Goal: Task Accomplishment & Management: Use online tool/utility

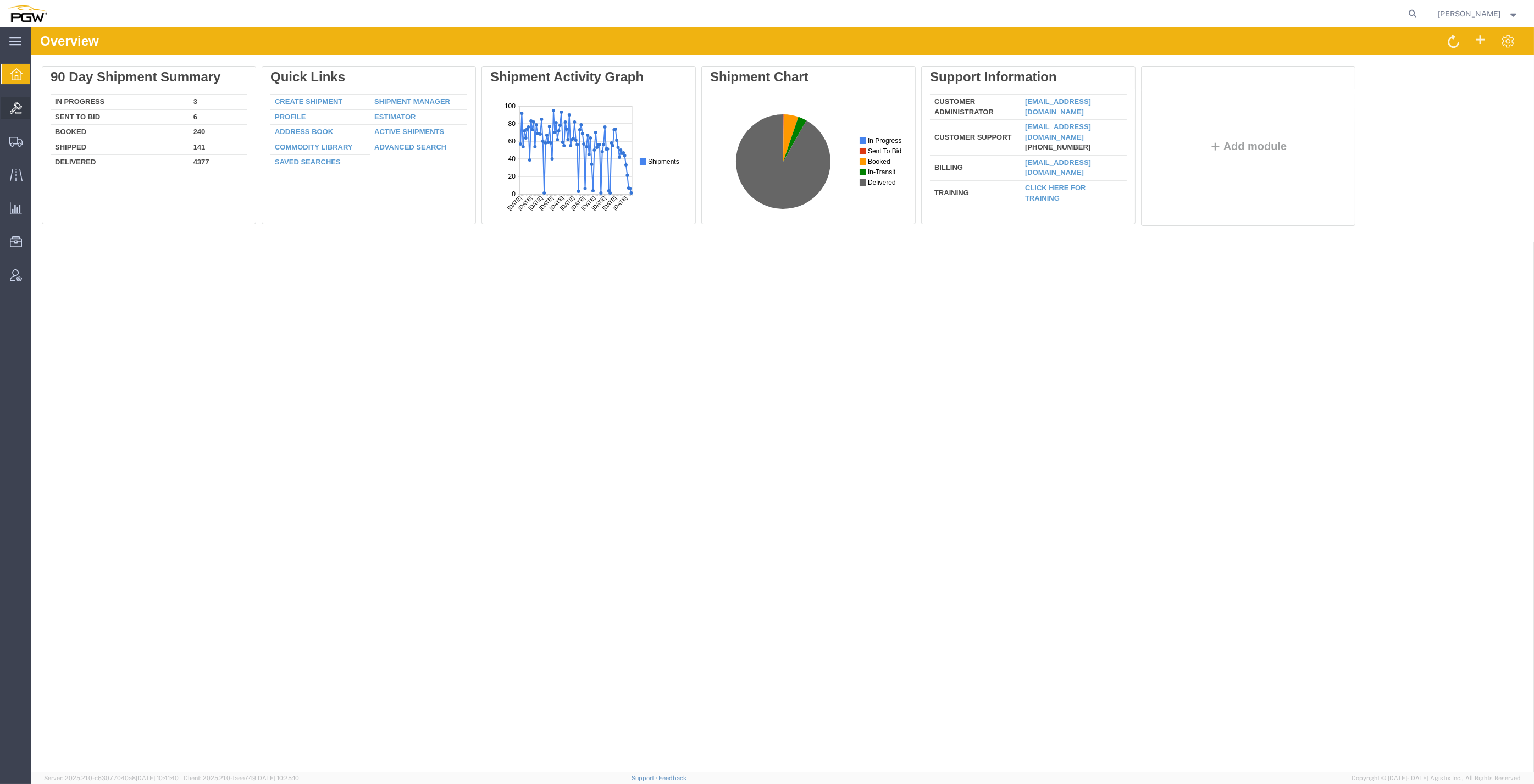
click at [36, 105] on span "Bids" at bounding box center [34, 107] width 7 height 22
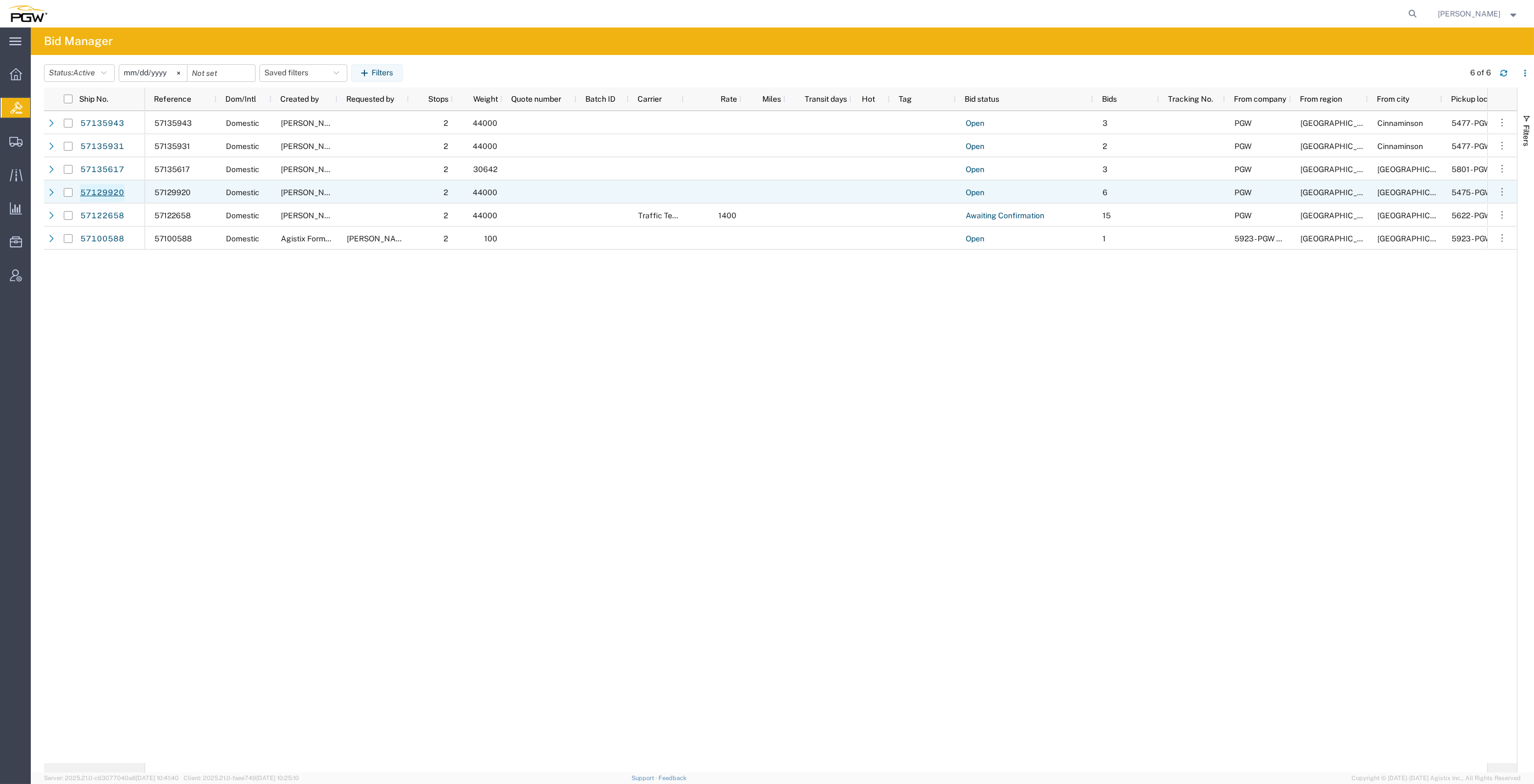
click at [101, 193] on link "57129920" at bounding box center [102, 193] width 45 height 18
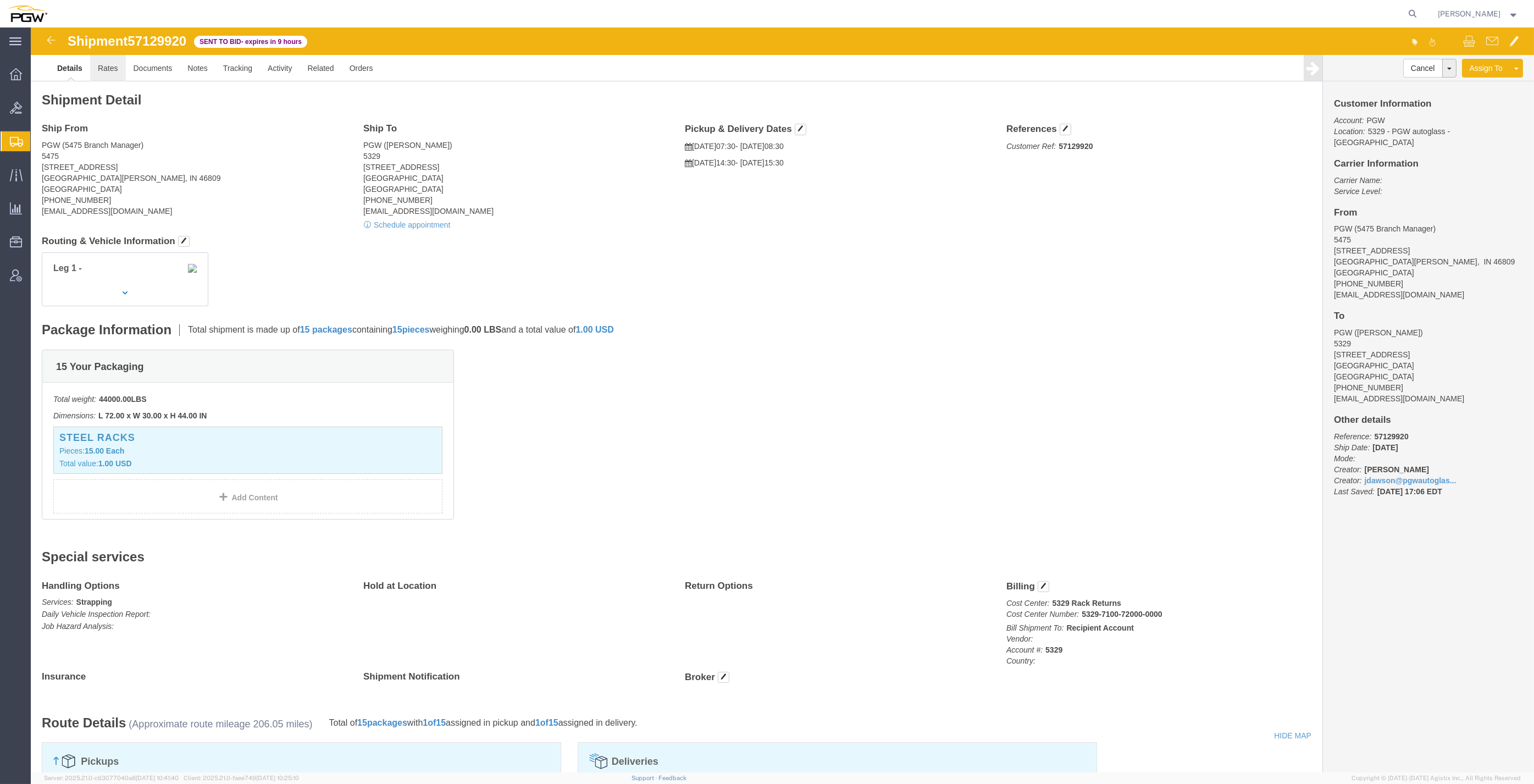
click link "Rates"
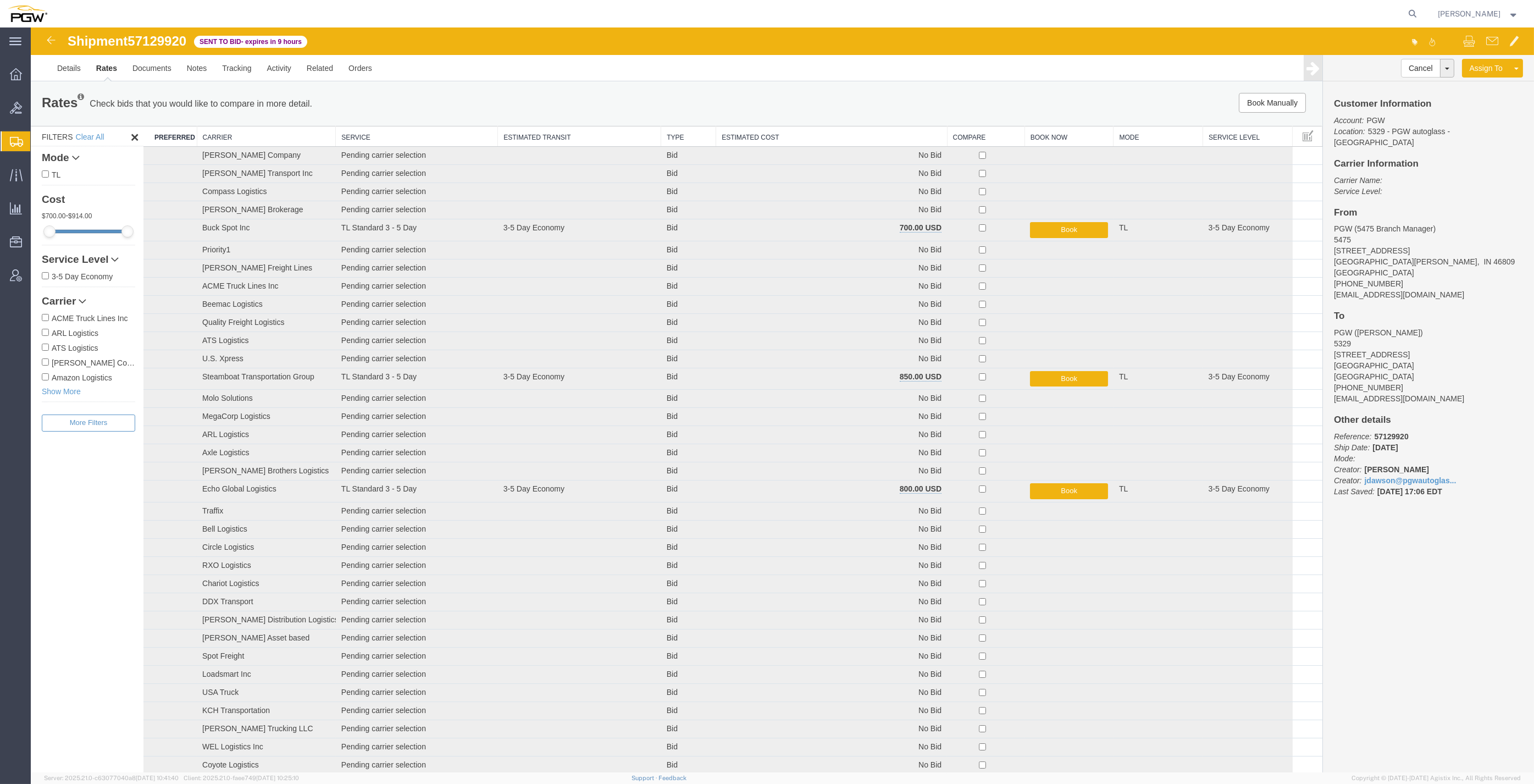
click at [788, 139] on th "Estimated Cost" at bounding box center [831, 137] width 231 height 20
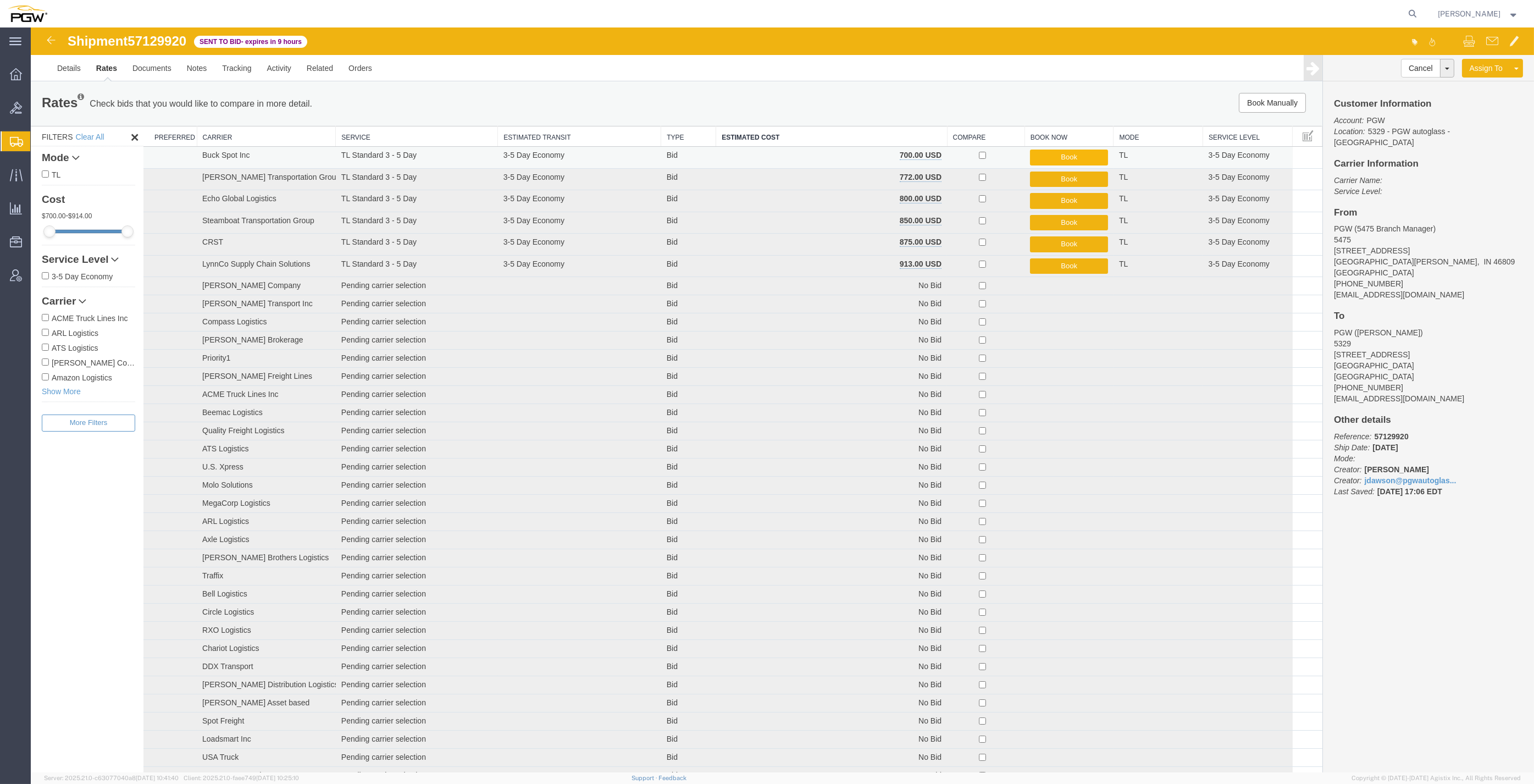
click at [1079, 156] on button "Book" at bounding box center [1069, 156] width 78 height 16
